Goal: Transaction & Acquisition: Purchase product/service

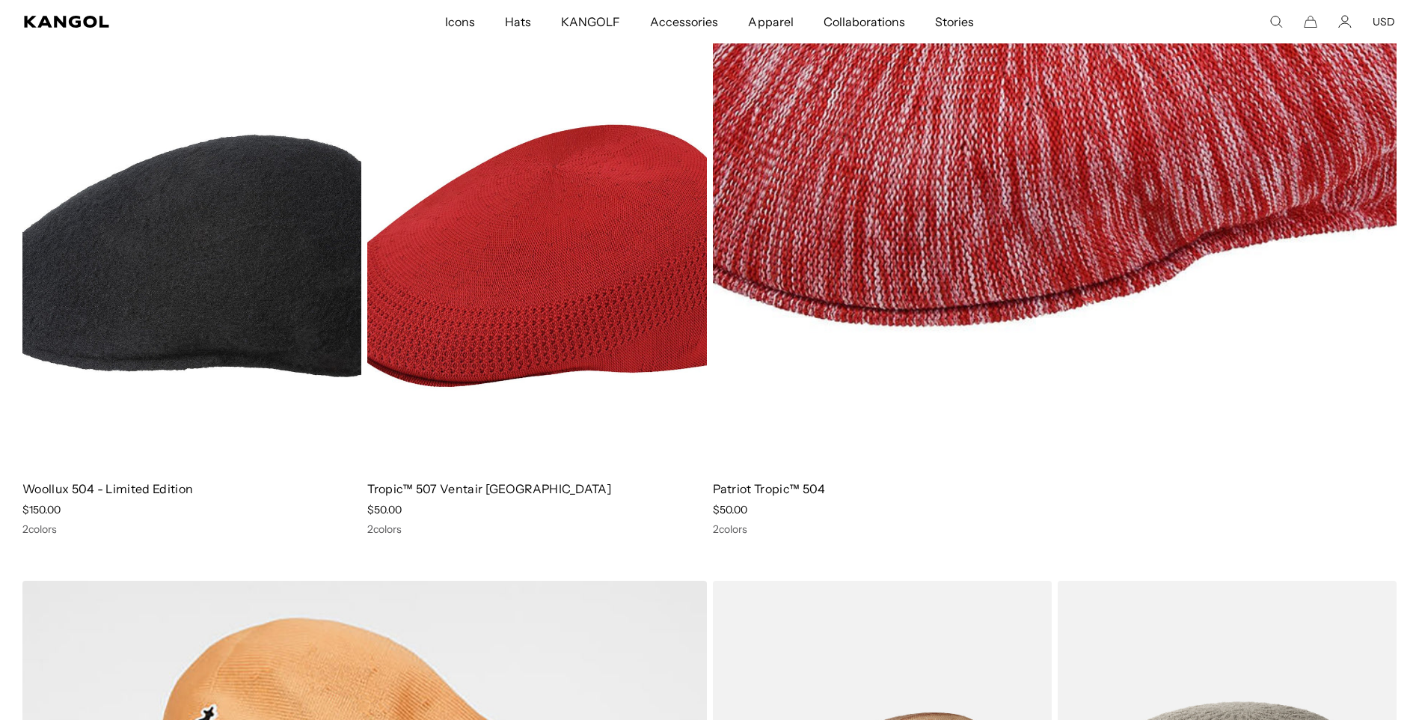
click at [739, 480] on h4 "Patriot Tropic™ 504" at bounding box center [1055, 488] width 685 height 16
click at [784, 488] on link "Patriot Tropic™ 504" at bounding box center [769, 488] width 113 height 15
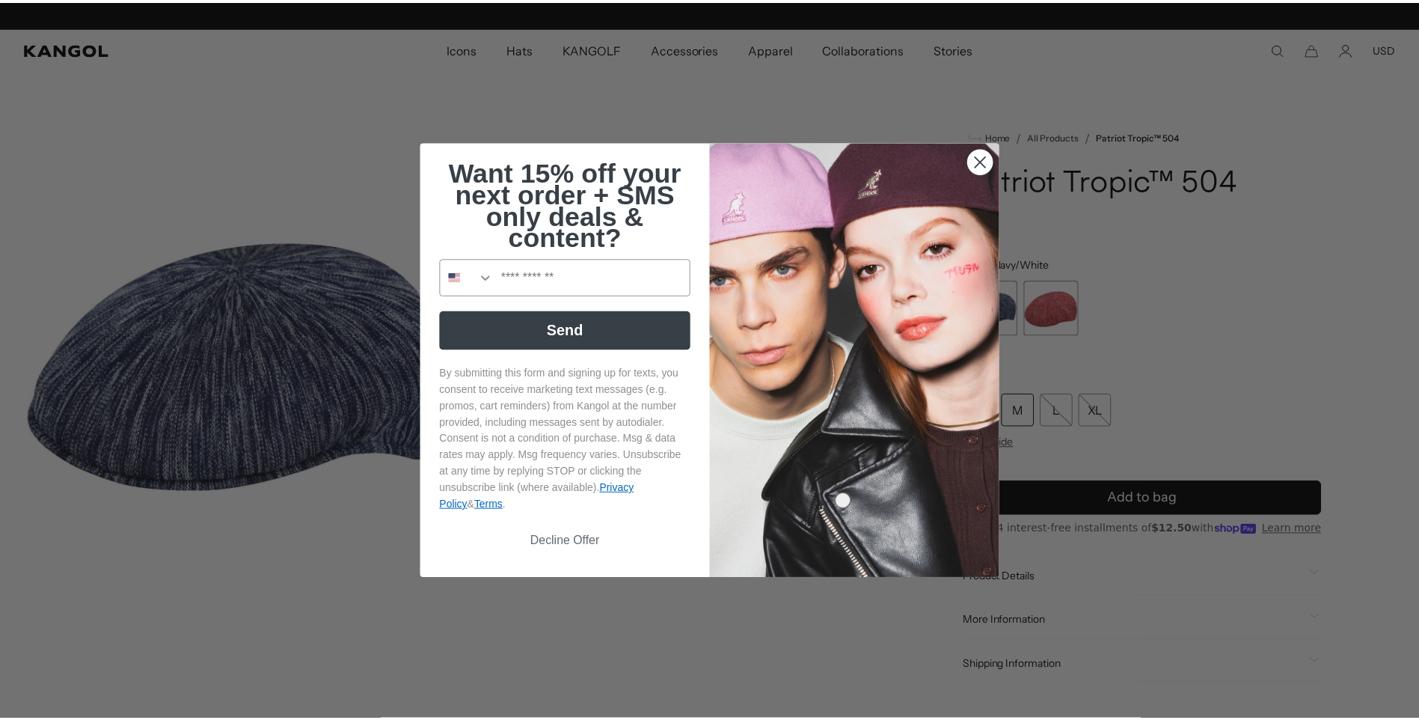
scroll to position [0, 308]
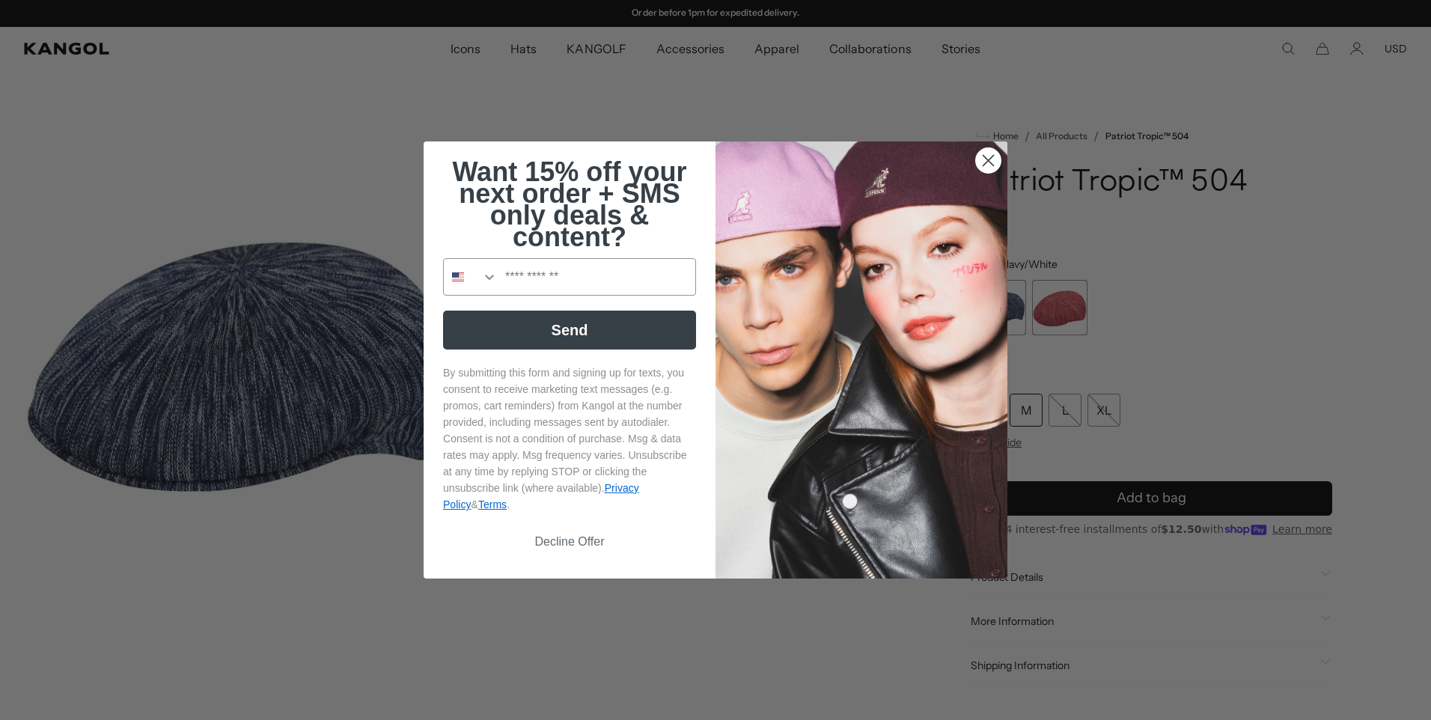
click at [984, 164] on circle "Close dialog" at bounding box center [988, 160] width 25 height 25
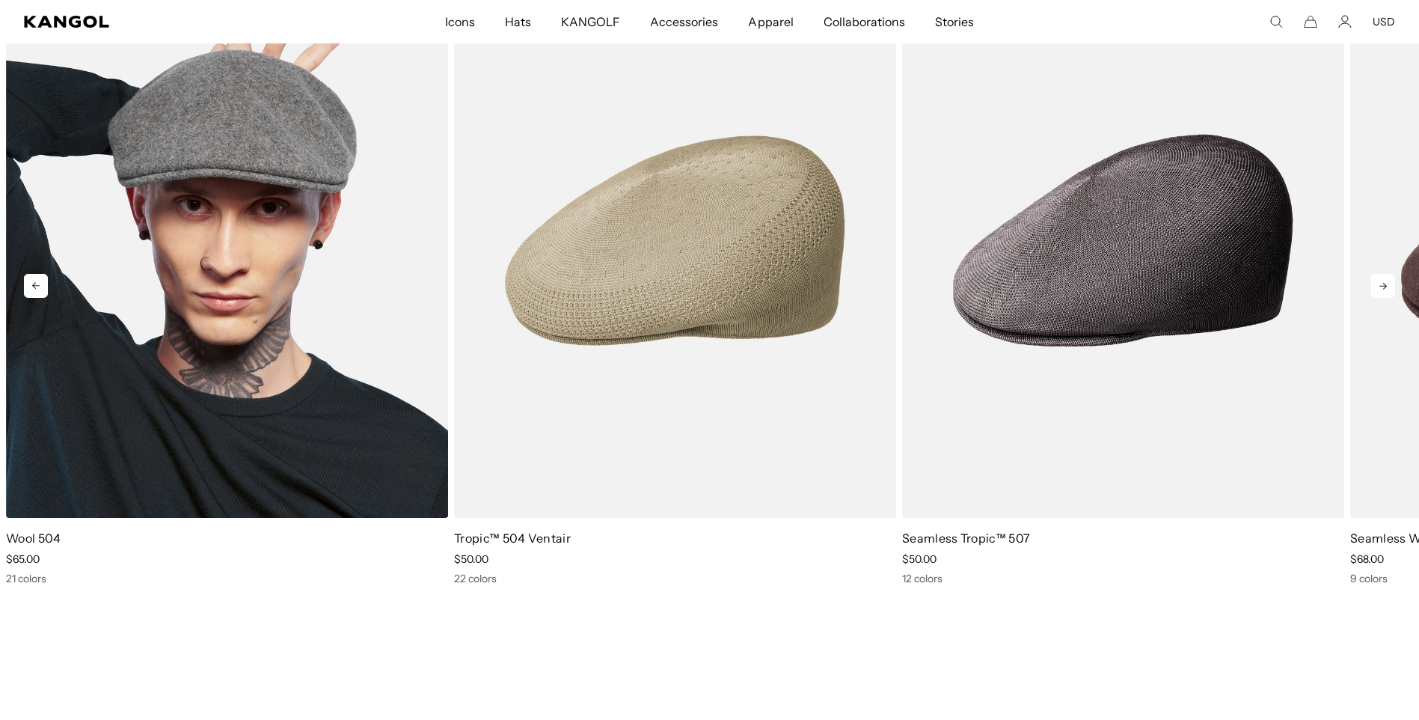
scroll to position [0, 308]
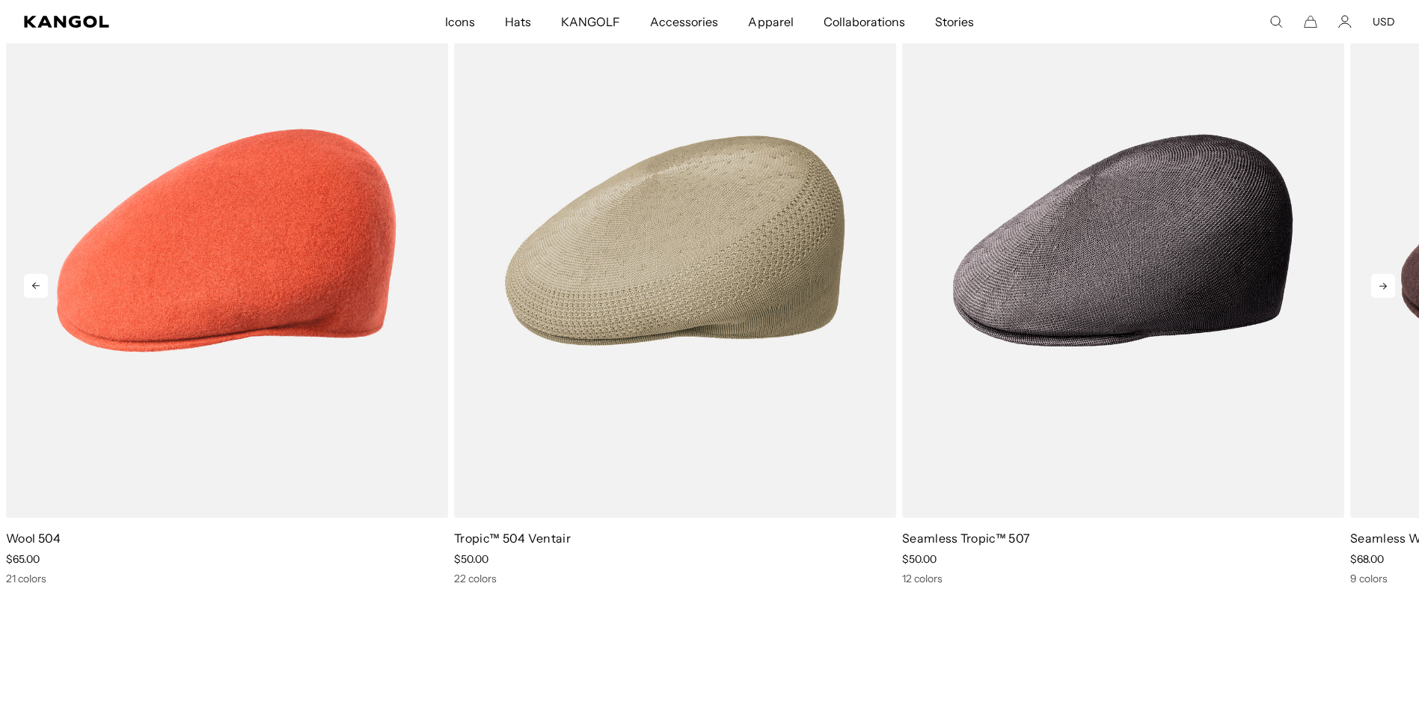
click at [1386, 278] on icon at bounding box center [1383, 286] width 24 height 24
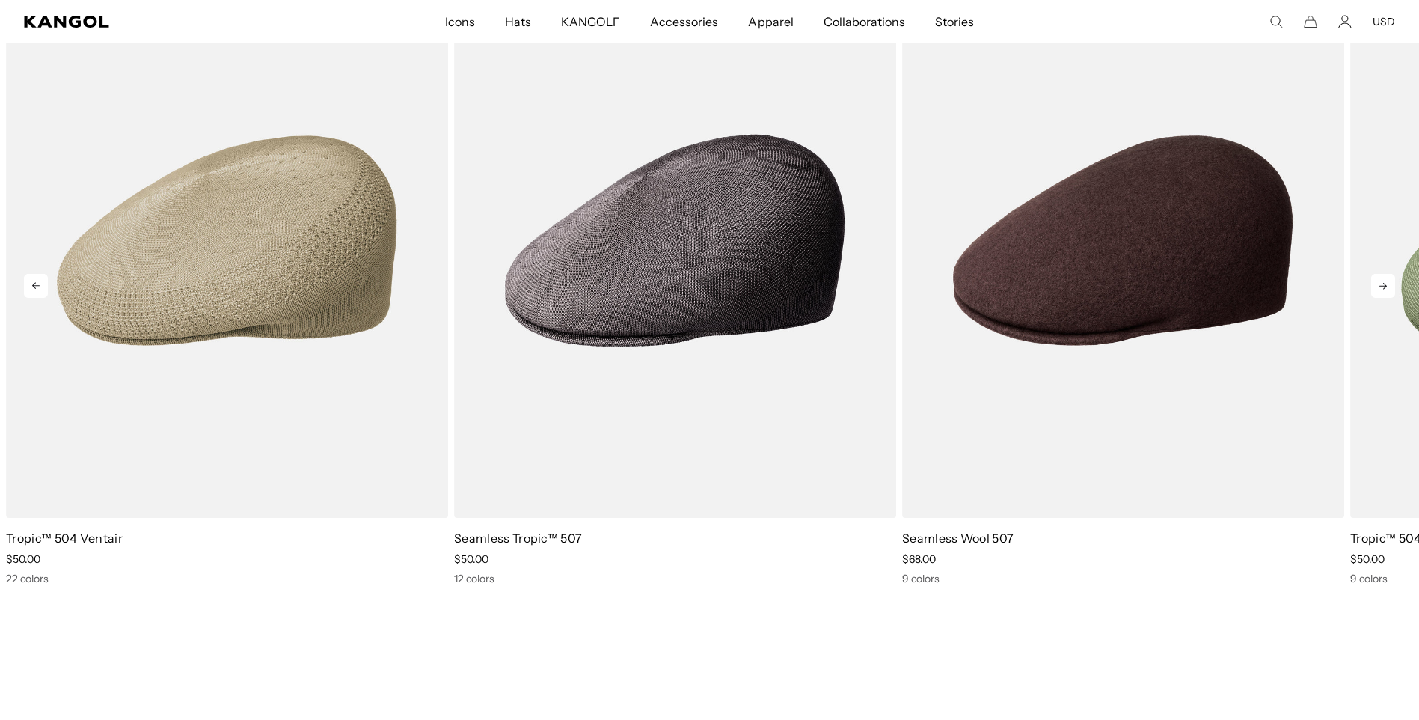
scroll to position [0, 0]
click at [1386, 278] on icon at bounding box center [1383, 286] width 24 height 24
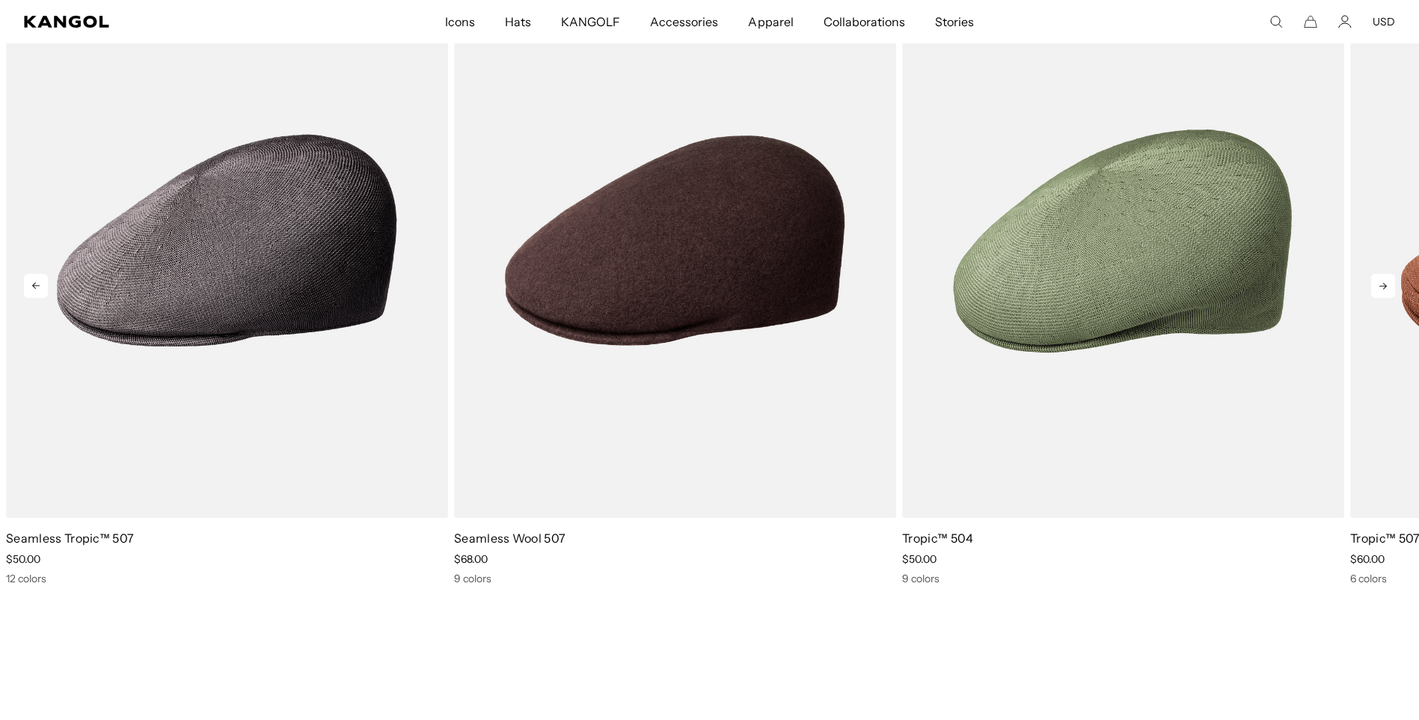
scroll to position [0, 308]
click at [1386, 278] on icon at bounding box center [1383, 286] width 24 height 24
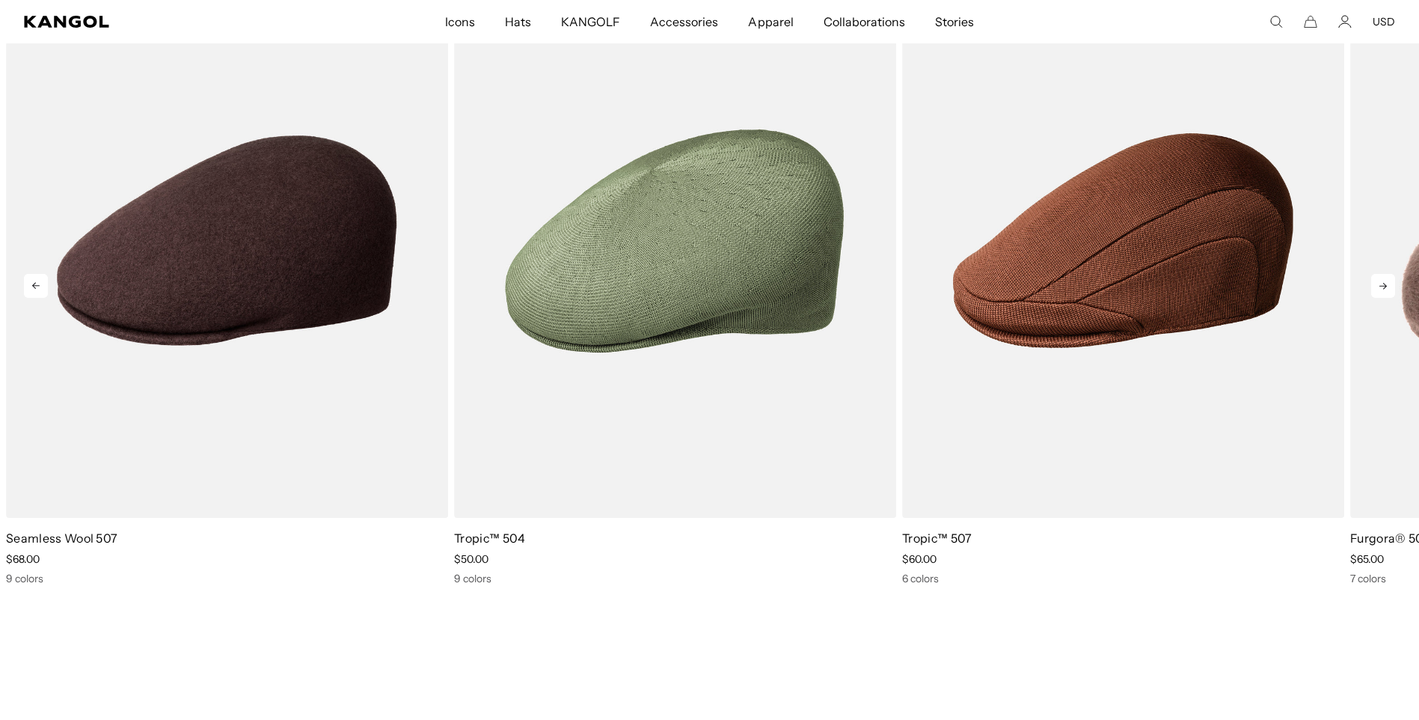
scroll to position [0, 0]
click at [1386, 278] on icon at bounding box center [1383, 286] width 24 height 24
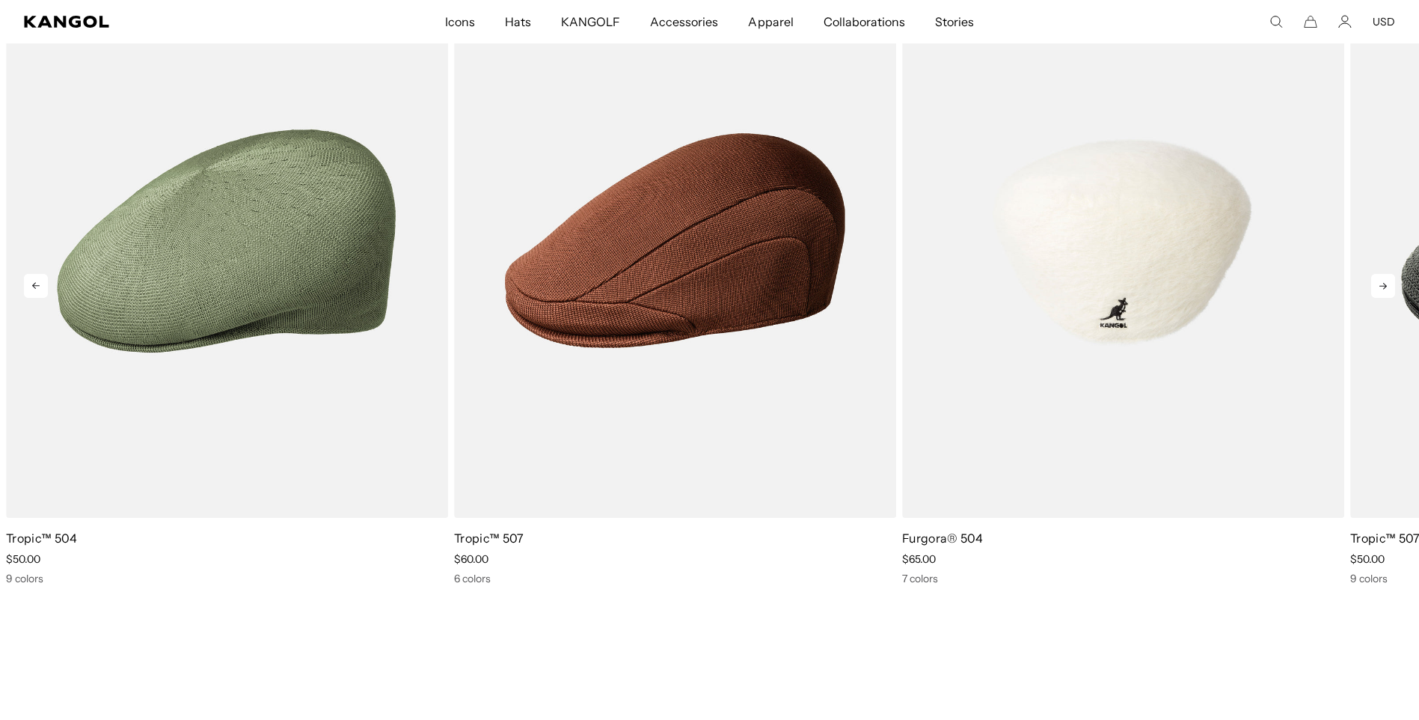
click at [1151, 297] on img "7 of 10" at bounding box center [1123, 240] width 442 height 555
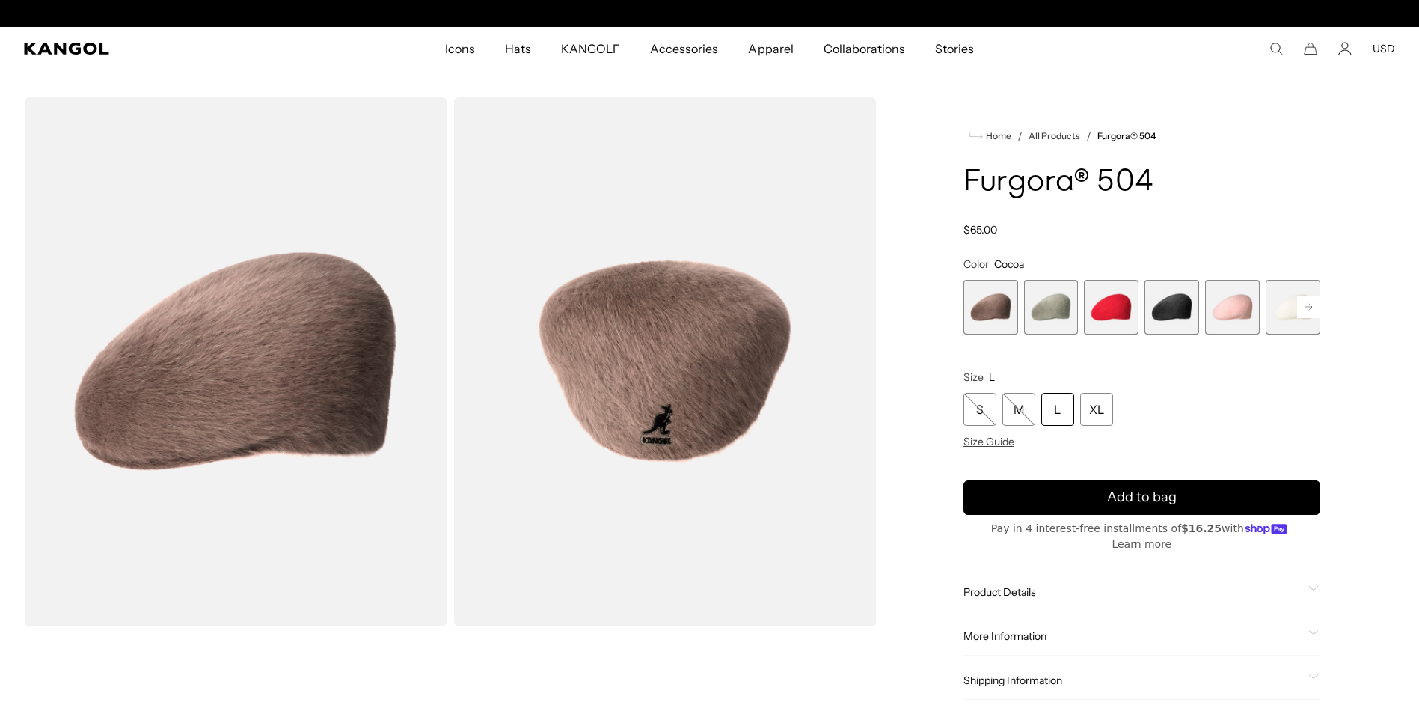
scroll to position [0, 308]
click at [1053, 312] on span "2 of 7" at bounding box center [1051, 307] width 55 height 55
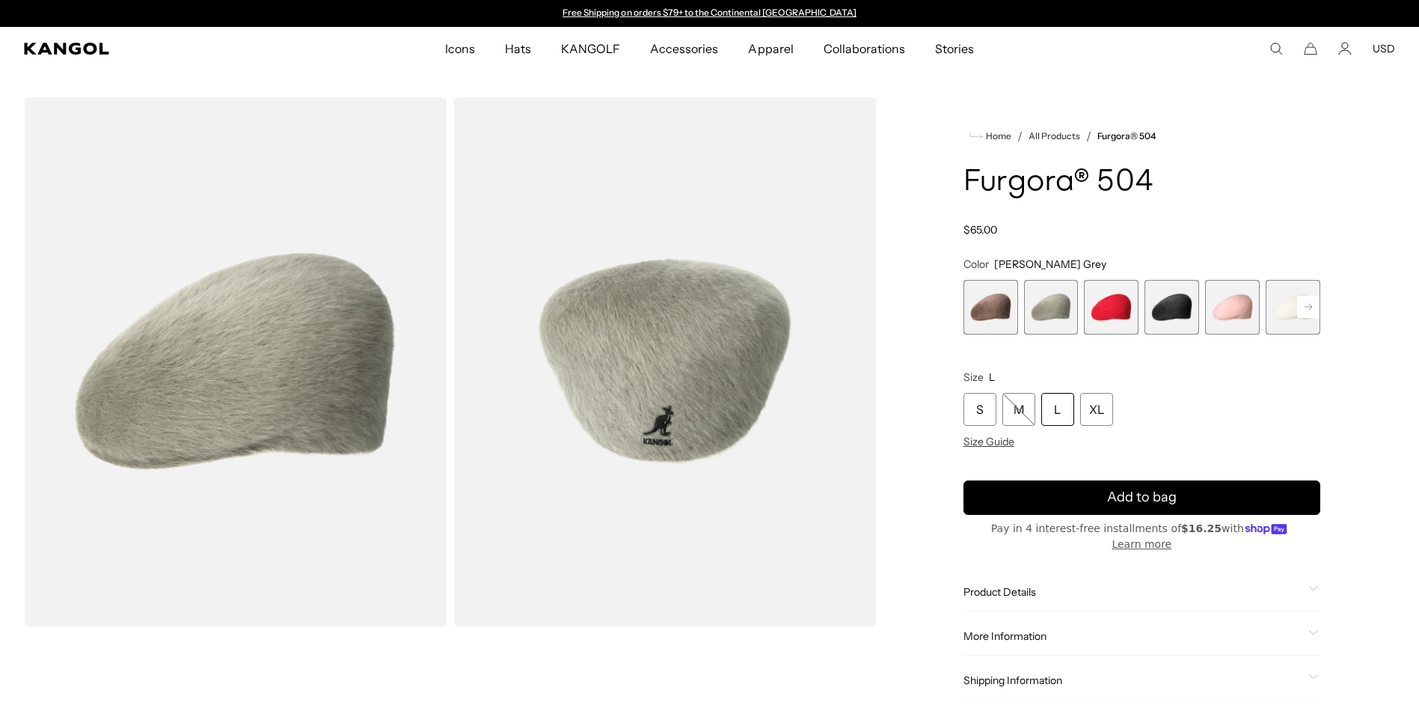
click at [1316, 307] on rect at bounding box center [1308, 307] width 22 height 22
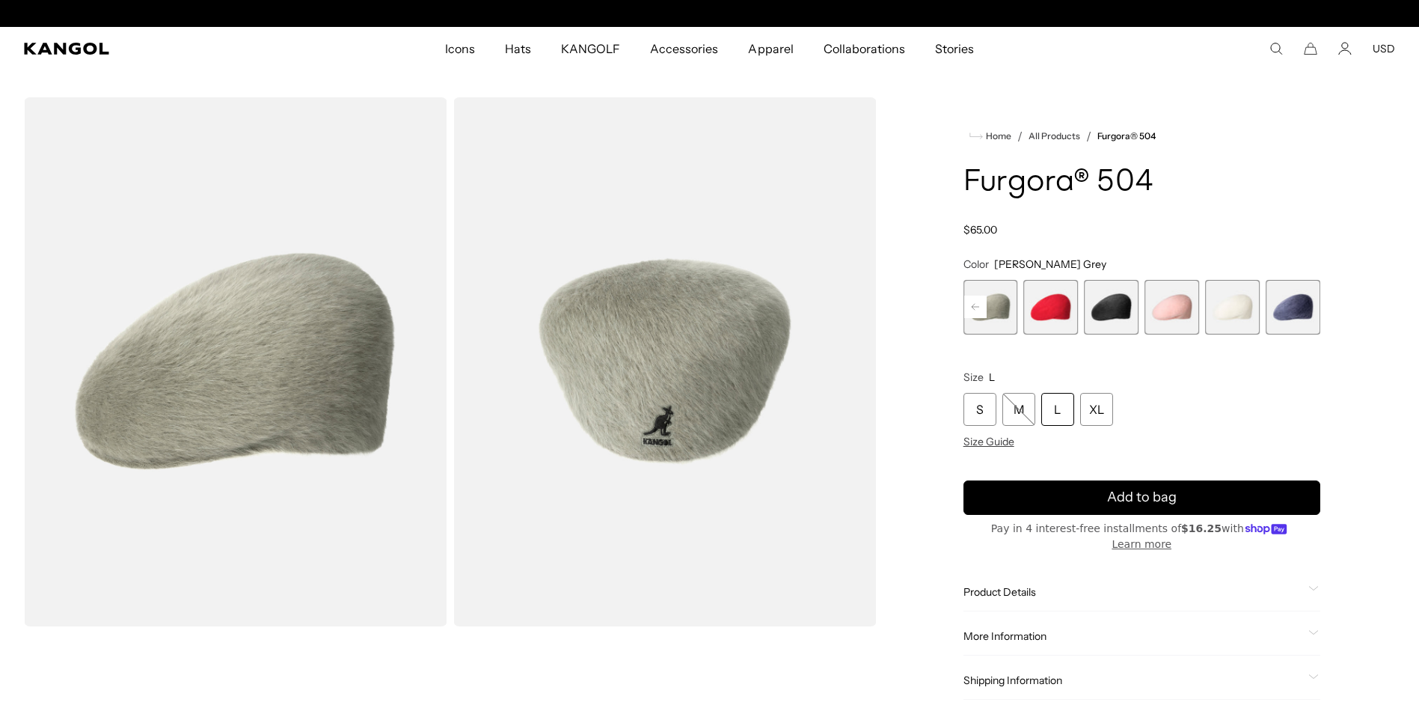
scroll to position [0, 308]
click at [1221, 307] on span "6 of 7" at bounding box center [1232, 307] width 55 height 55
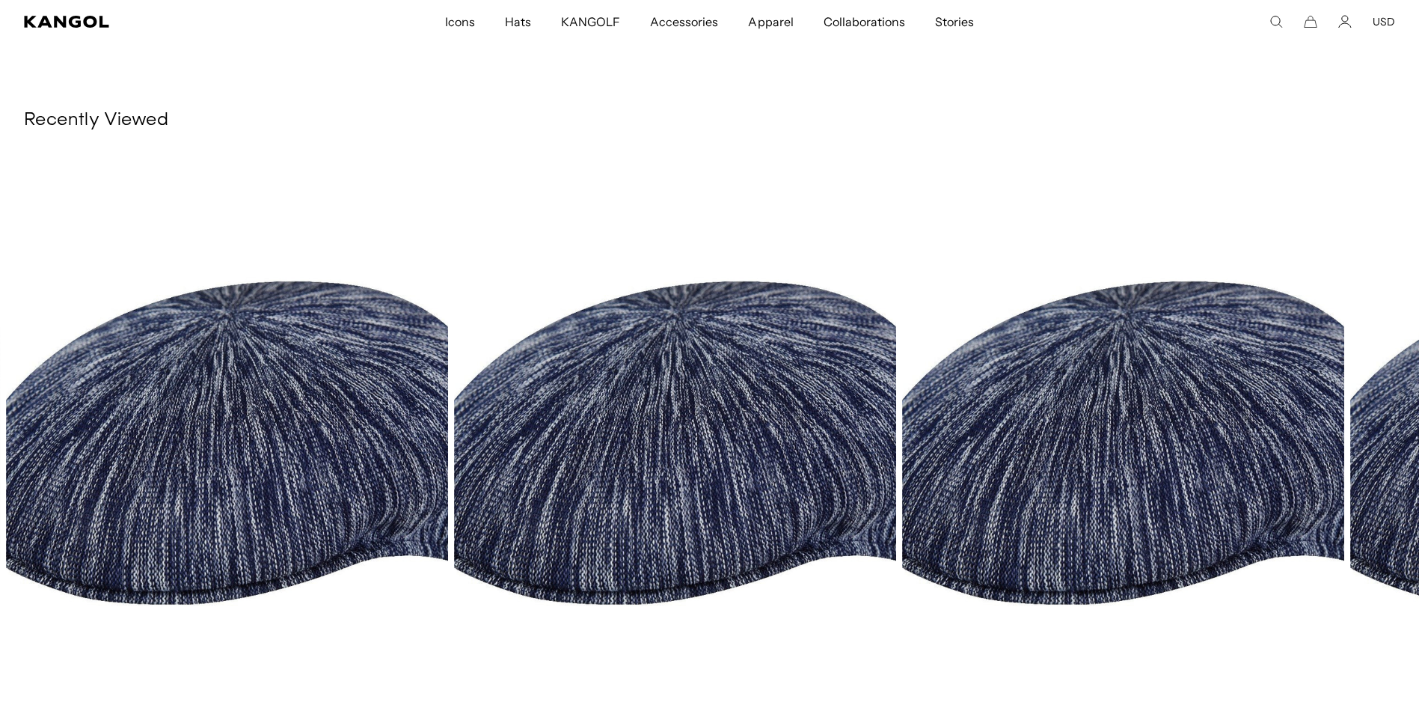
scroll to position [0, 308]
